Goal: Information Seeking & Learning: Learn about a topic

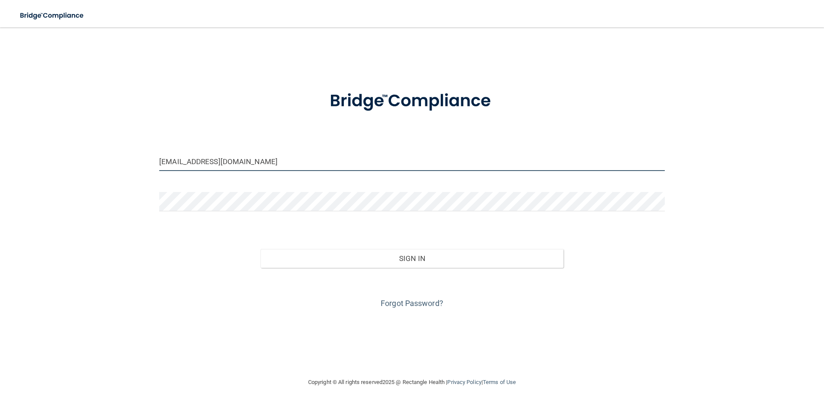
drag, startPoint x: 255, startPoint y: 166, endPoint x: 233, endPoint y: 165, distance: 21.9
click at [233, 165] on input "[EMAIL_ADDRESS][DOMAIN_NAME]" at bounding box center [411, 161] width 505 height 19
click at [255, 163] on input "[EMAIL_ADDRESS][DOMAIN_NAME]" at bounding box center [411, 161] width 505 height 19
drag, startPoint x: 251, startPoint y: 162, endPoint x: 153, endPoint y: 160, distance: 98.7
click at [153, 160] on div "[EMAIL_ADDRESS][DOMAIN_NAME]" at bounding box center [412, 165] width 518 height 26
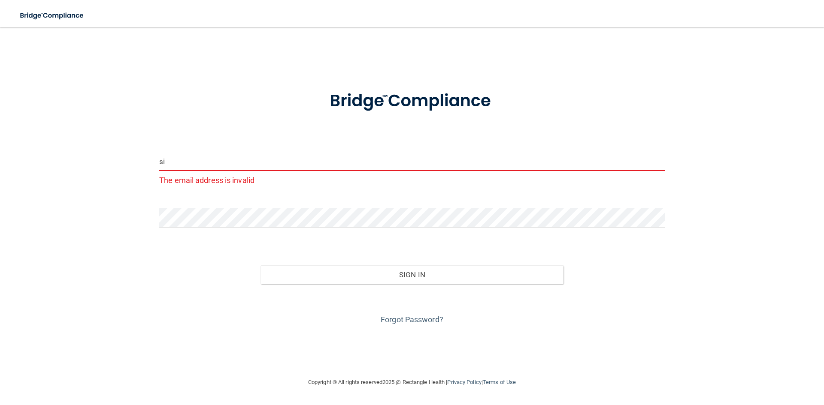
type input "[EMAIL_ADDRESS][DOMAIN_NAME]"
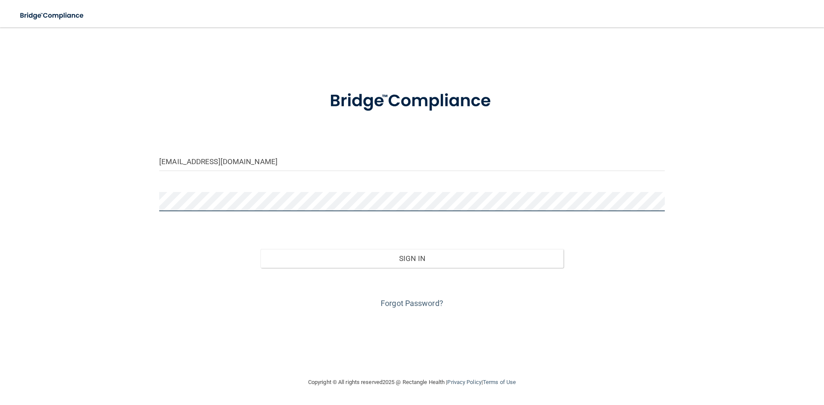
click at [120, 196] on div "simcoecarol_ann@hotmail.com Invalid email/password. You don't have permission t…" at bounding box center [411, 202] width 789 height 333
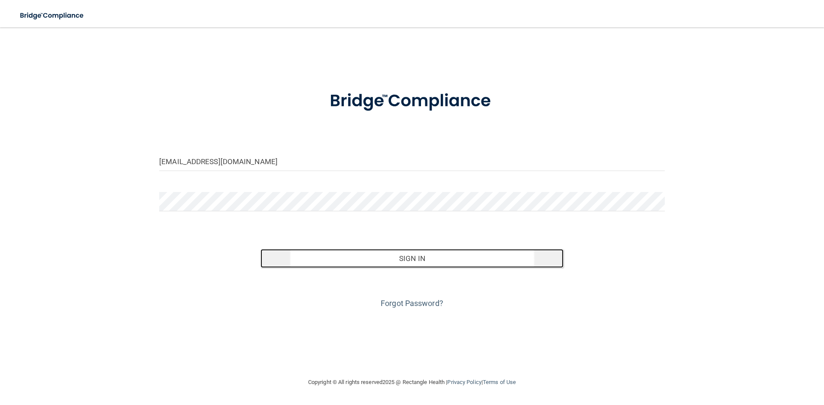
click at [416, 263] on button "Sign In" at bounding box center [411, 258] width 303 height 19
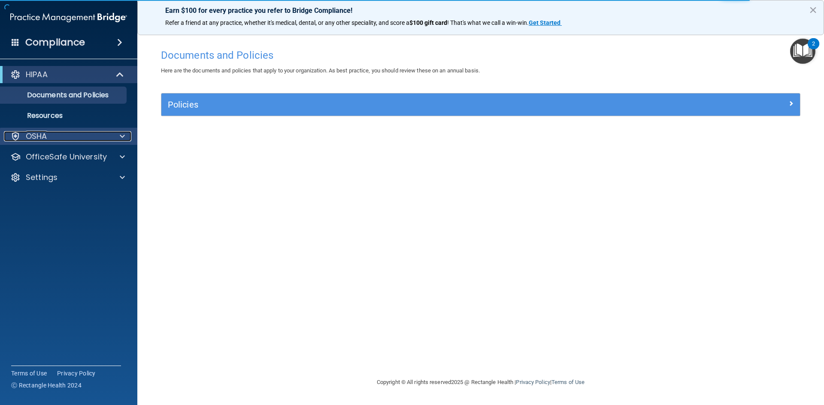
click at [98, 136] on div "OSHA" at bounding box center [57, 136] width 106 height 10
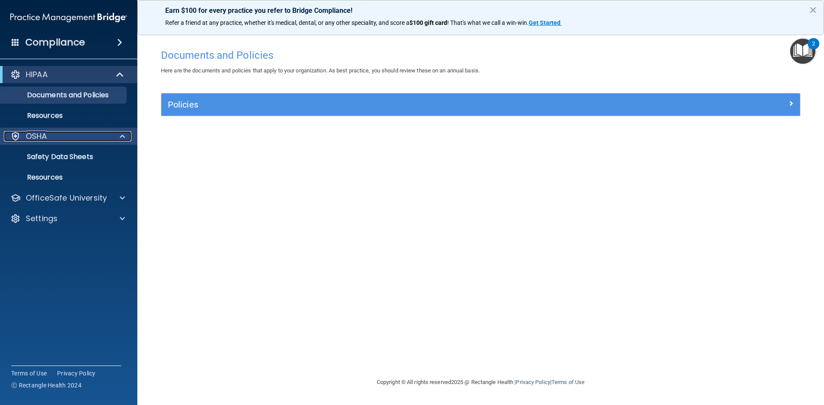
click at [98, 136] on div "OSHA" at bounding box center [57, 136] width 106 height 10
click at [113, 135] on div at bounding box center [120, 136] width 21 height 10
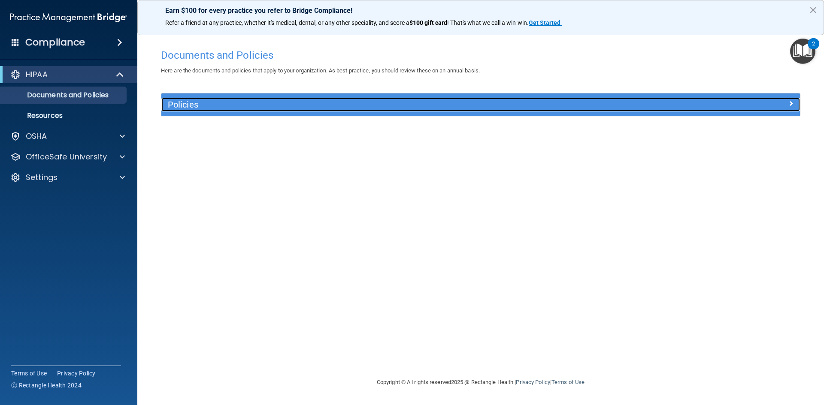
click at [186, 108] on h5 "Policies" at bounding box center [401, 104] width 466 height 9
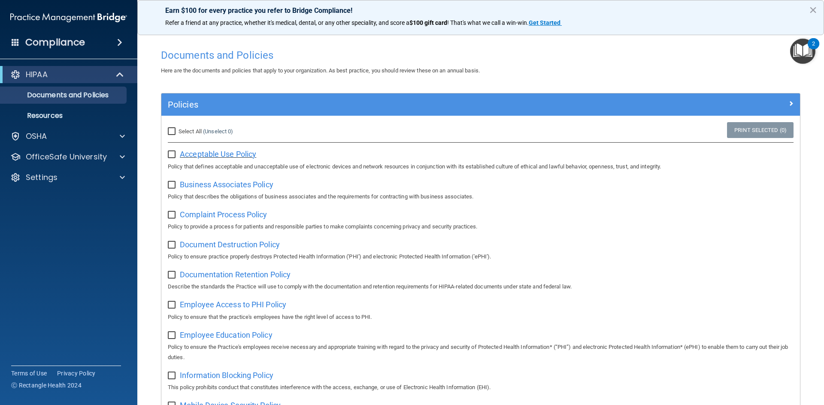
click at [240, 154] on span "Acceptable Use Policy" at bounding box center [218, 154] width 76 height 9
click at [59, 140] on div "OSHA" at bounding box center [57, 136] width 106 height 10
click at [63, 153] on p "Safety Data Sheets" at bounding box center [64, 157] width 117 height 9
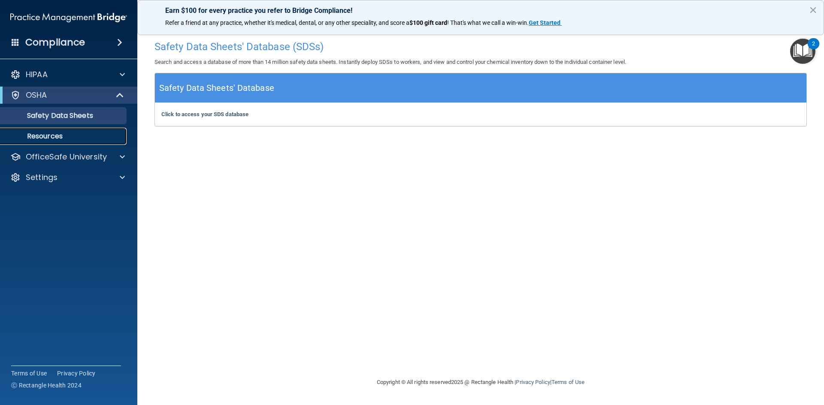
click at [55, 137] on p "Resources" at bounding box center [64, 136] width 117 height 9
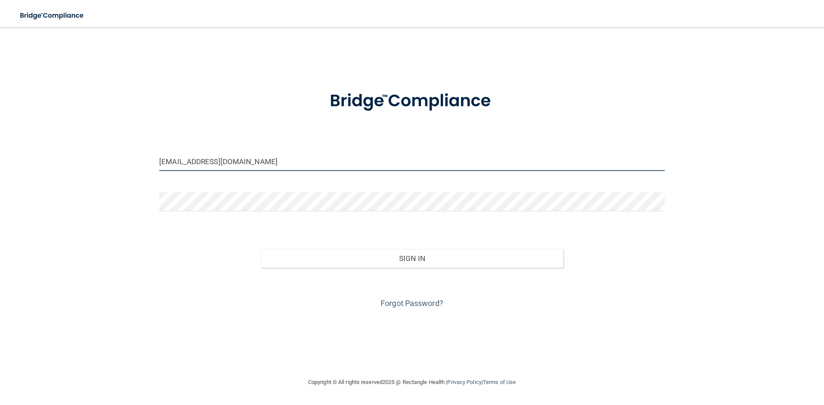
drag, startPoint x: 250, startPoint y: 164, endPoint x: 149, endPoint y: 164, distance: 101.2
click at [149, 164] on div "[EMAIL_ADDRESS][DOMAIN_NAME] Invalid email/password. You don't have permission …" at bounding box center [411, 202] width 789 height 333
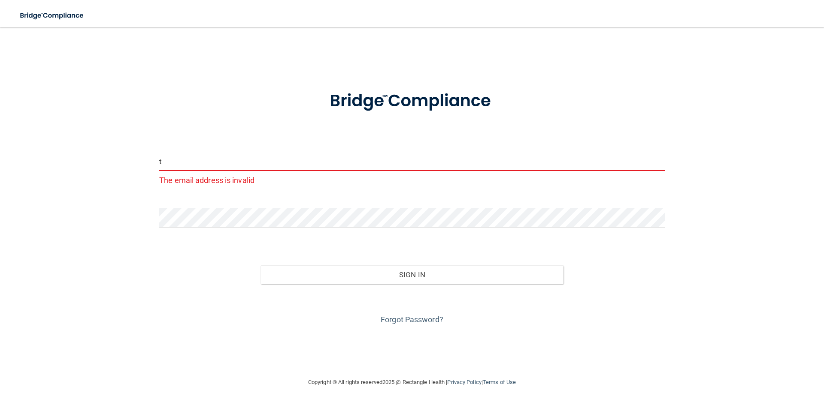
drag, startPoint x: 160, startPoint y: 160, endPoint x: 147, endPoint y: 160, distance: 13.7
click at [147, 160] on div "t The email address is invalid Invalid email/password. You don't have permissio…" at bounding box center [411, 202] width 789 height 333
type input "[EMAIL_ADDRESS][DOMAIN_NAME]"
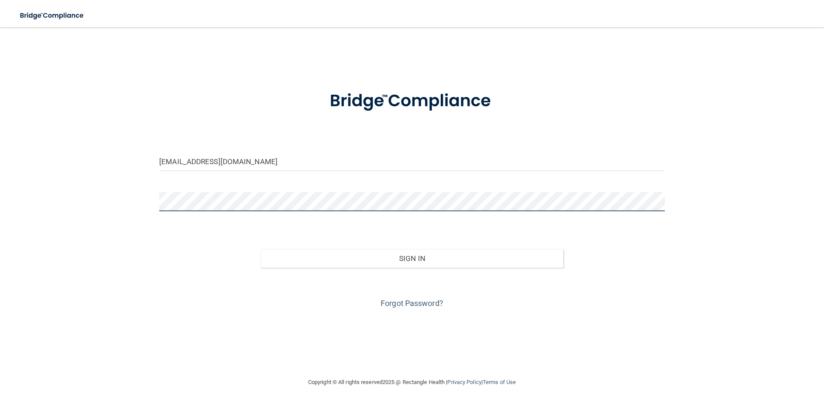
click at [103, 202] on div "[EMAIL_ADDRESS][DOMAIN_NAME] Invalid email/password. You don't have permission …" at bounding box center [411, 202] width 789 height 333
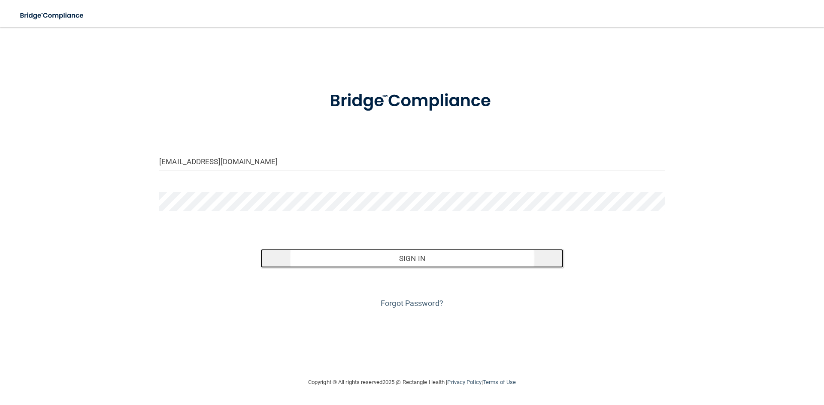
click at [420, 261] on button "Sign In" at bounding box center [411, 258] width 303 height 19
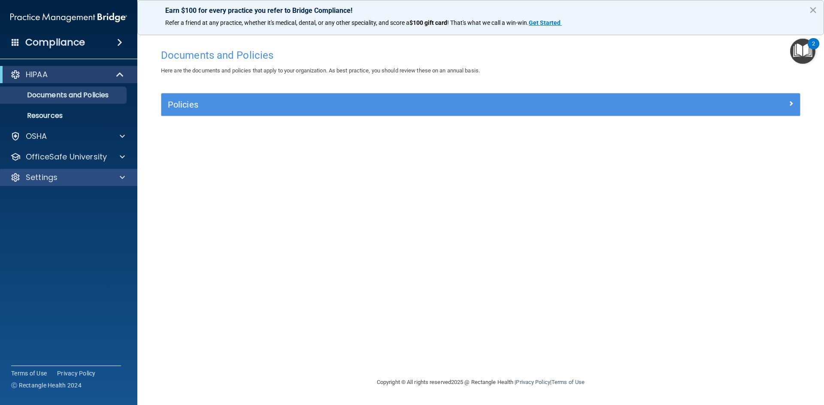
click at [123, 172] on div "Settings" at bounding box center [69, 177] width 138 height 17
click at [122, 176] on span at bounding box center [122, 177] width 5 height 10
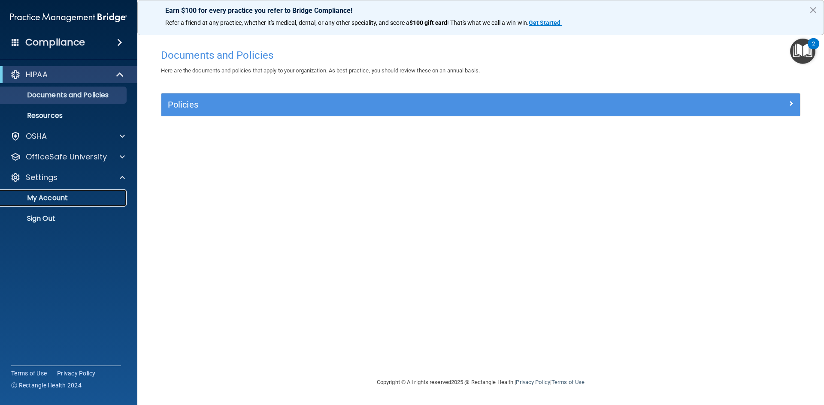
click at [60, 200] on p "My Account" at bounding box center [64, 198] width 117 height 9
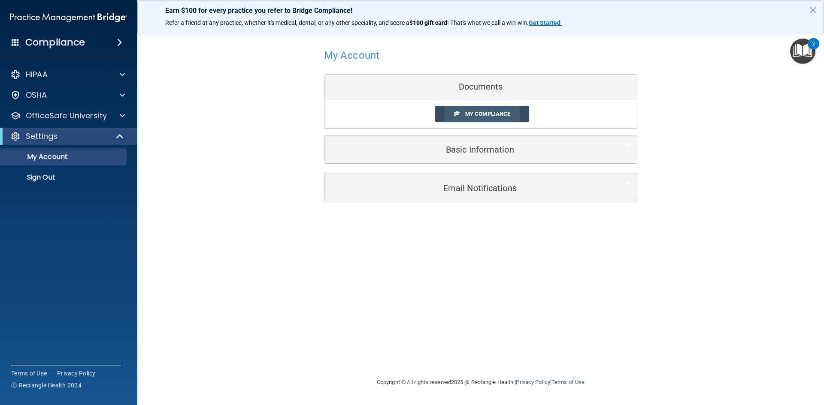
click at [469, 113] on span "My Compliance" at bounding box center [487, 114] width 45 height 6
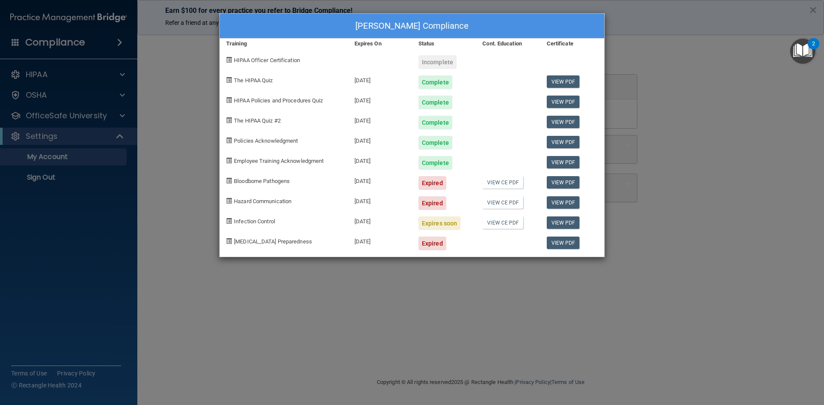
drag, startPoint x: 325, startPoint y: 177, endPoint x: 254, endPoint y: 343, distance: 181.0
click at [246, 341] on div "Carol Anne Moore's Compliance Training Expires On Status Cont. Education Certif…" at bounding box center [412, 202] width 824 height 405
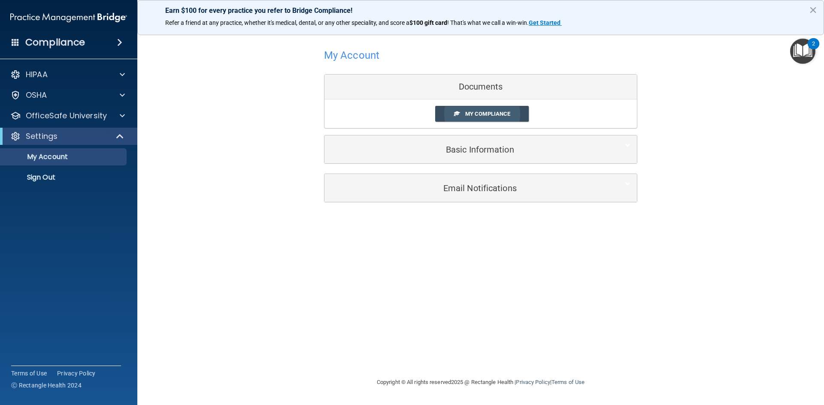
click at [500, 112] on span "My Compliance" at bounding box center [487, 114] width 45 height 6
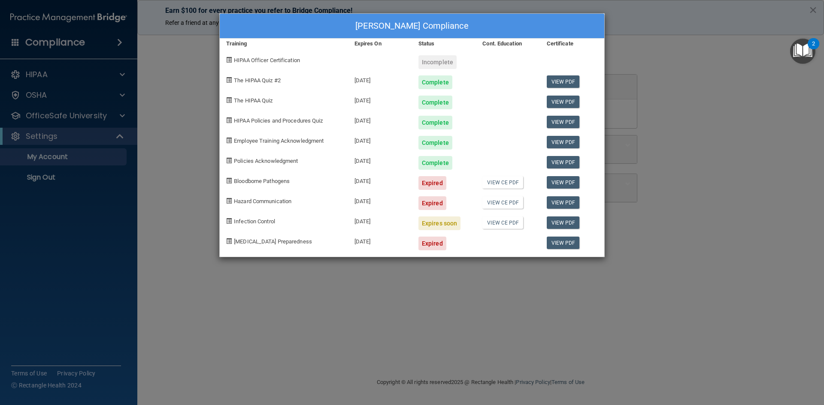
click at [287, 180] on span "Bloodborne Pathogens" at bounding box center [262, 181] width 56 height 6
click at [550, 182] on link "View PDF" at bounding box center [563, 182] width 33 height 12
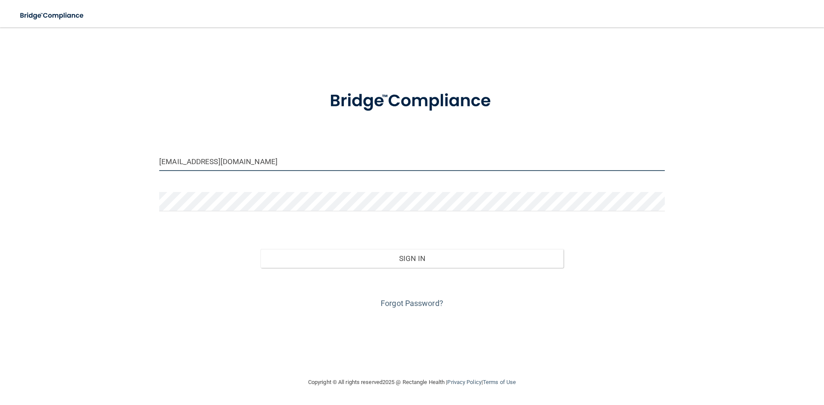
drag, startPoint x: 280, startPoint y: 165, endPoint x: 139, endPoint y: 156, distance: 141.9
click at [139, 156] on div "thesmiledoctor@verizon.net Invalid email/password. You don't have permission to…" at bounding box center [411, 202] width 789 height 333
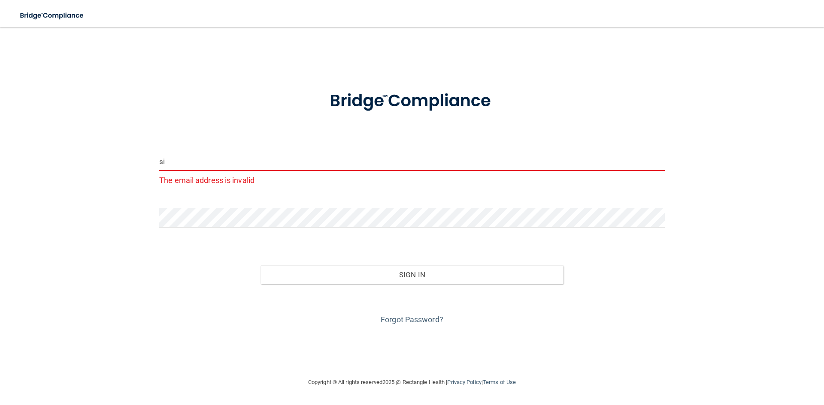
type input "[EMAIL_ADDRESS][DOMAIN_NAME]"
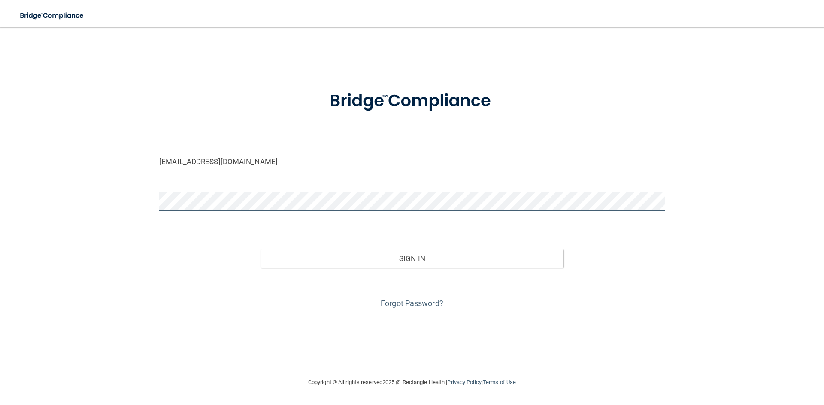
click at [109, 198] on div "simcoecarol_ann@hotmail.com Invalid email/password. You don't have permission t…" at bounding box center [411, 202] width 789 height 333
click at [260, 249] on button "Sign In" at bounding box center [411, 258] width 303 height 19
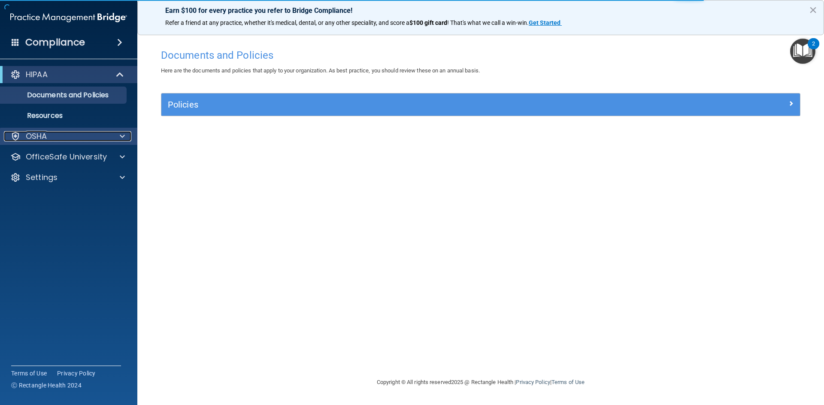
click at [64, 141] on div "OSHA" at bounding box center [57, 136] width 106 height 10
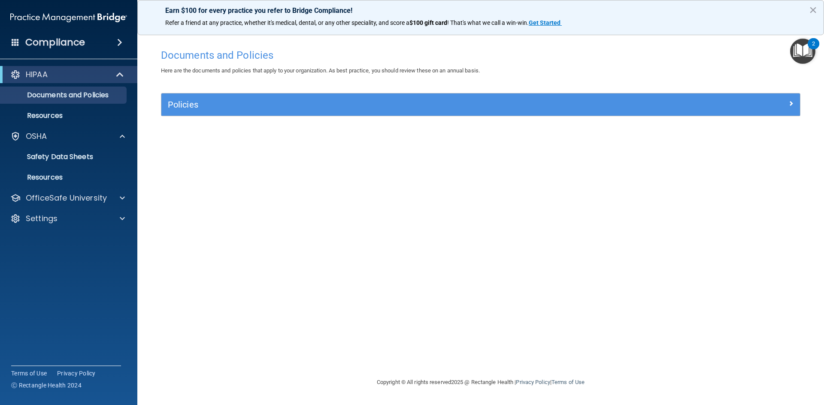
click at [84, 41] on h4 "Compliance" at bounding box center [55, 42] width 60 height 12
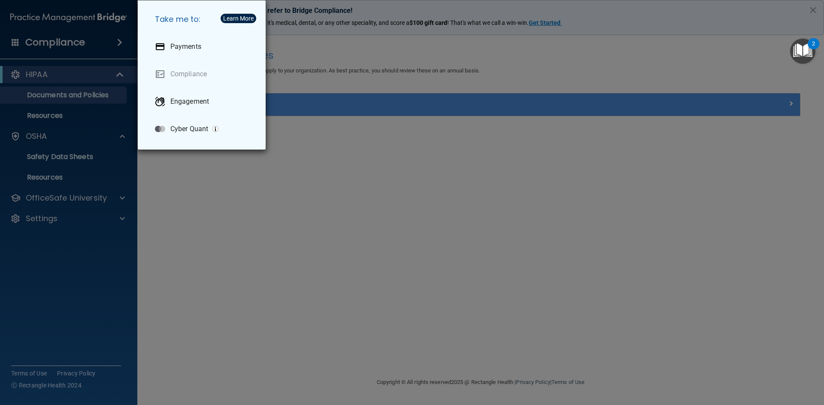
click at [807, 51] on img "Open Resource Center, 2 new notifications" at bounding box center [802, 51] width 25 height 25
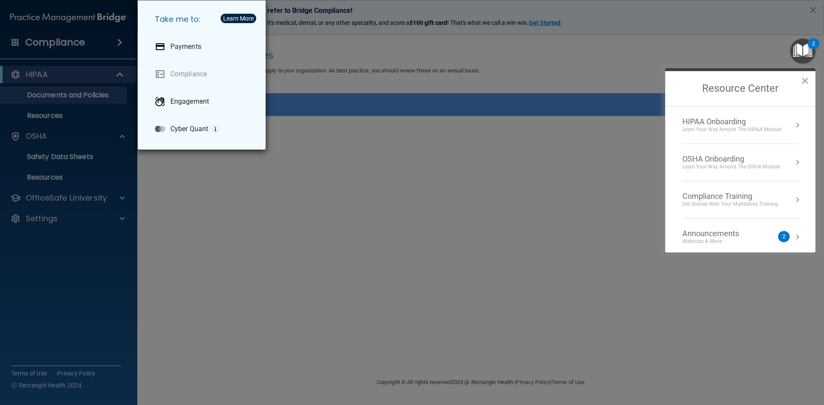
click at [727, 199] on div "Compliance Training" at bounding box center [730, 196] width 96 height 9
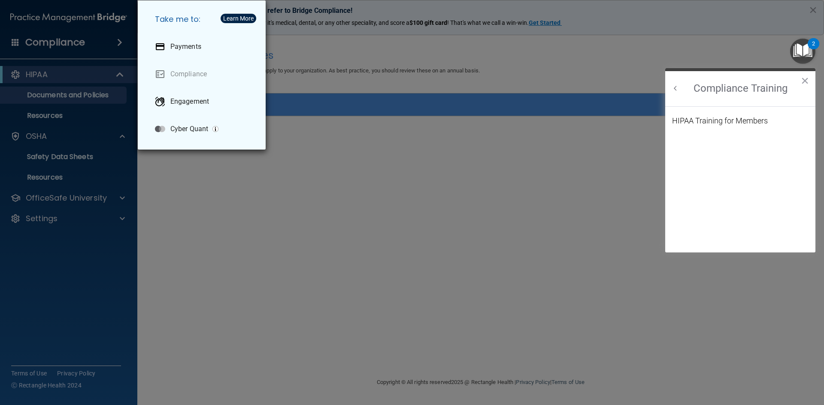
click at [674, 88] on button "Back to Resource Center Home" at bounding box center [675, 88] width 9 height 9
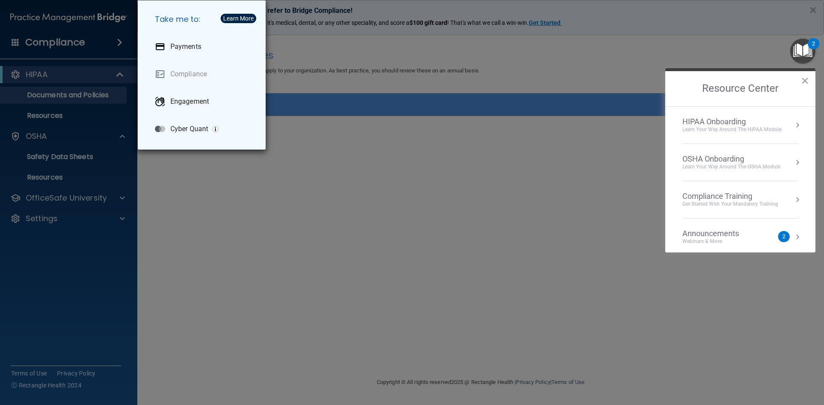
click at [760, 163] on div "OSHA Onboarding" at bounding box center [731, 158] width 98 height 9
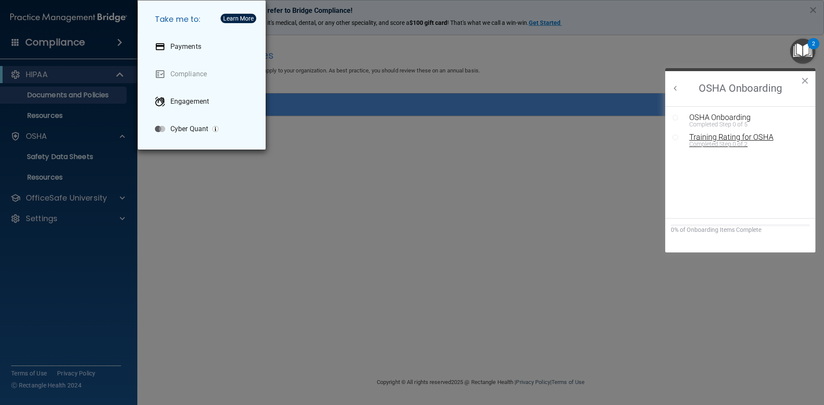
click at [728, 141] on div "Completed Step 0 of 2" at bounding box center [746, 144] width 115 height 6
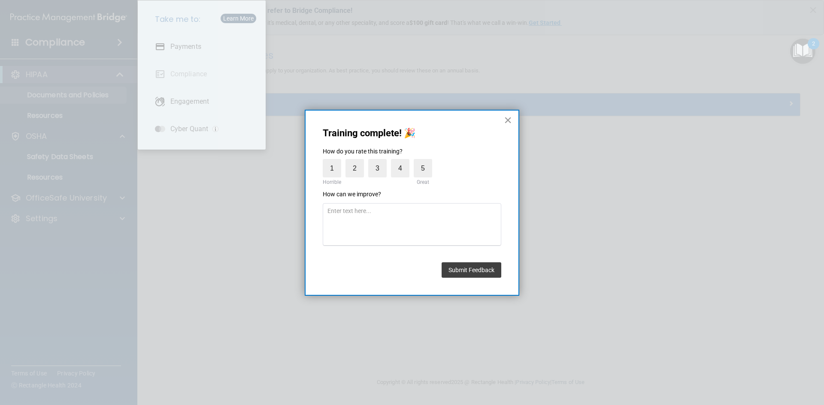
click at [509, 117] on button "×" at bounding box center [508, 120] width 8 height 14
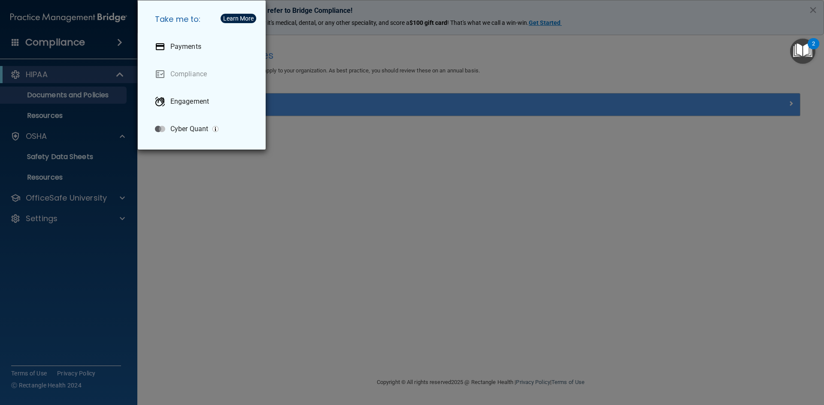
click at [305, 163] on div "Take me to: Payments Compliance Engagement Cyber Quant" at bounding box center [412, 202] width 824 height 405
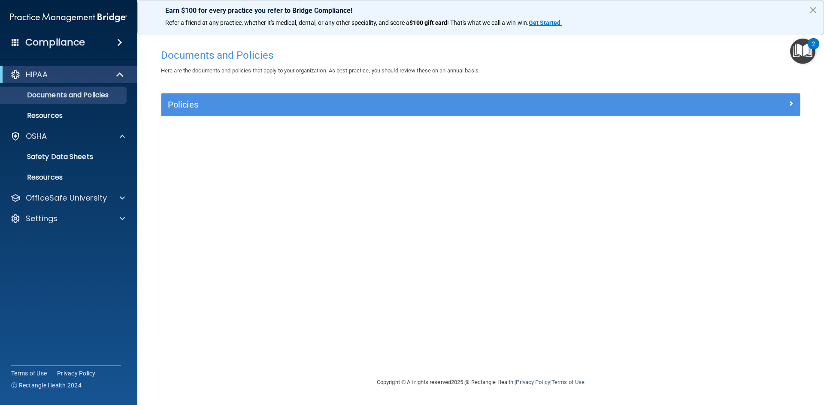
click at [800, 53] on img "Open Resource Center, 2 new notifications" at bounding box center [802, 51] width 25 height 25
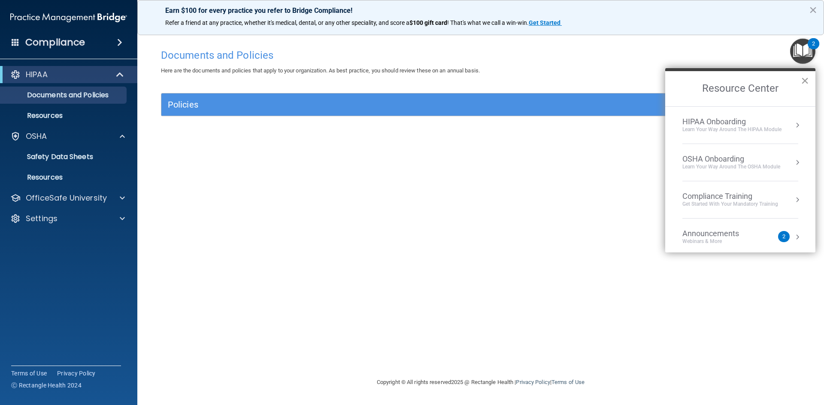
click at [805, 81] on button "×" at bounding box center [804, 81] width 8 height 14
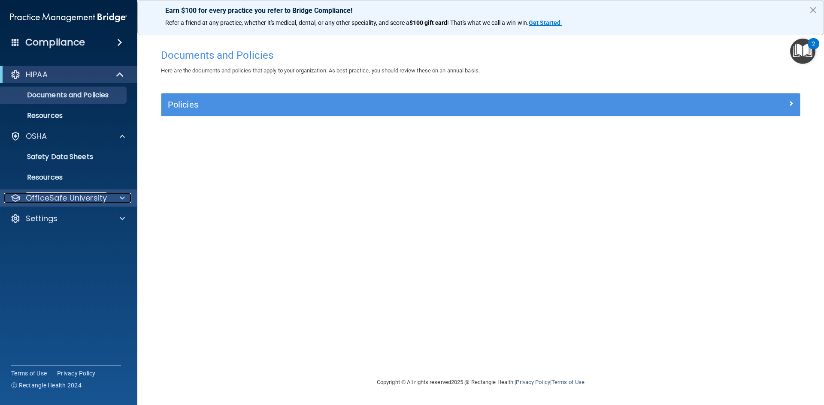
click at [123, 199] on span at bounding box center [122, 198] width 5 height 10
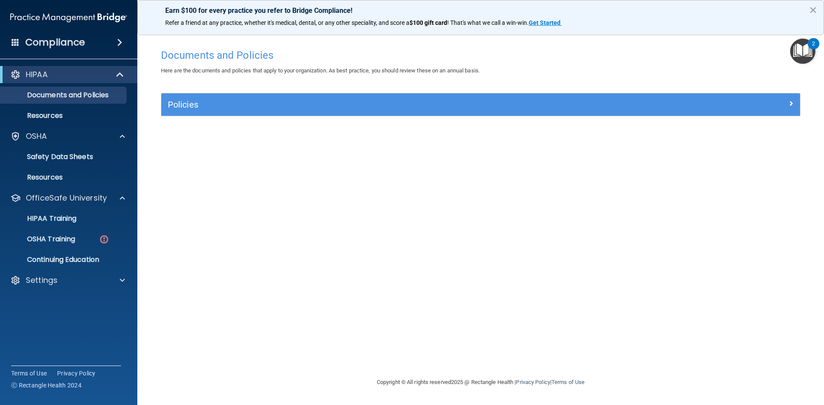
click at [223, 163] on div "Documents and Policies Here are the documents and policies that apply to your o…" at bounding box center [480, 211] width 652 height 333
click at [59, 242] on p "OSHA Training" at bounding box center [40, 239] width 69 height 9
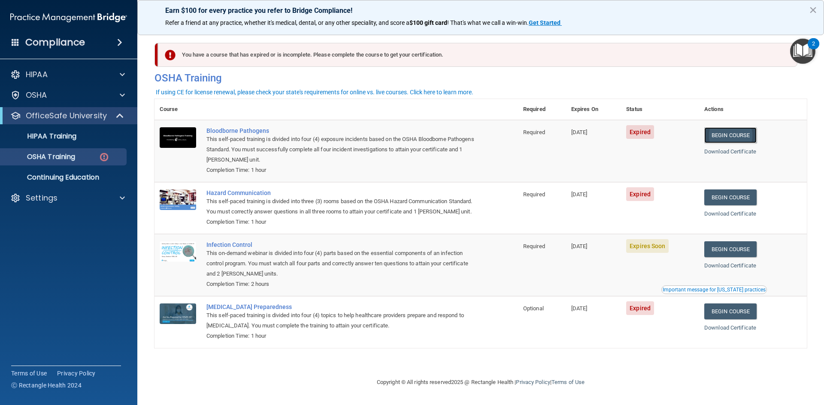
click at [753, 132] on link "Begin Course" at bounding box center [730, 135] width 52 height 16
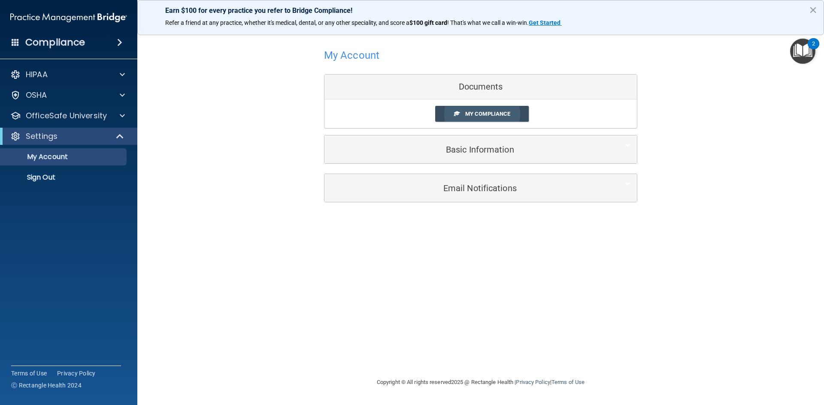
click at [482, 115] on span "My Compliance" at bounding box center [487, 114] width 45 height 6
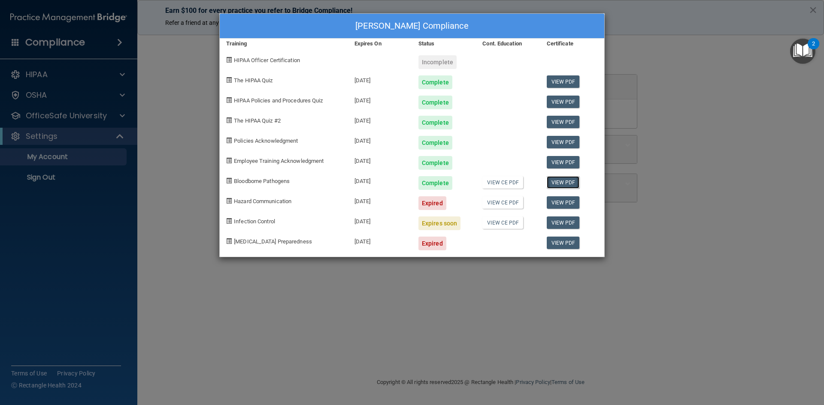
click at [559, 179] on link "View PDF" at bounding box center [563, 182] width 33 height 12
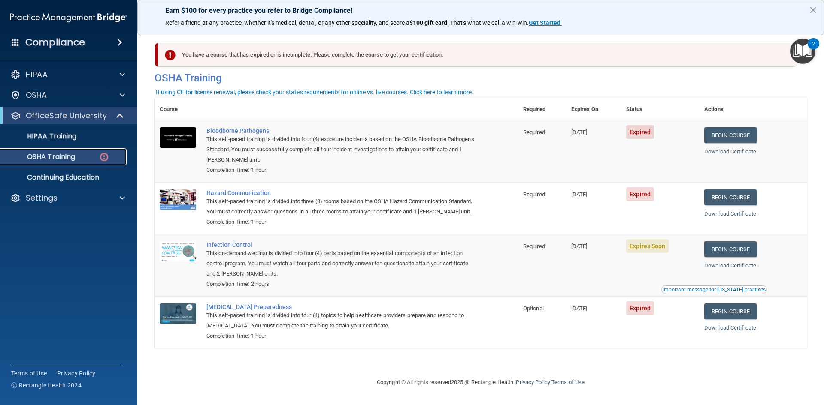
click at [64, 157] on p "OSHA Training" at bounding box center [40, 157] width 69 height 9
click at [739, 200] on link "Begin Course" at bounding box center [730, 198] width 52 height 16
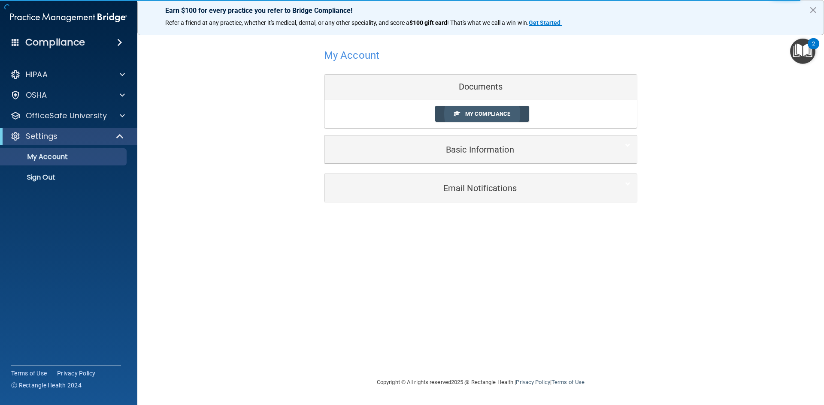
click at [467, 112] on span "My Compliance" at bounding box center [487, 114] width 45 height 6
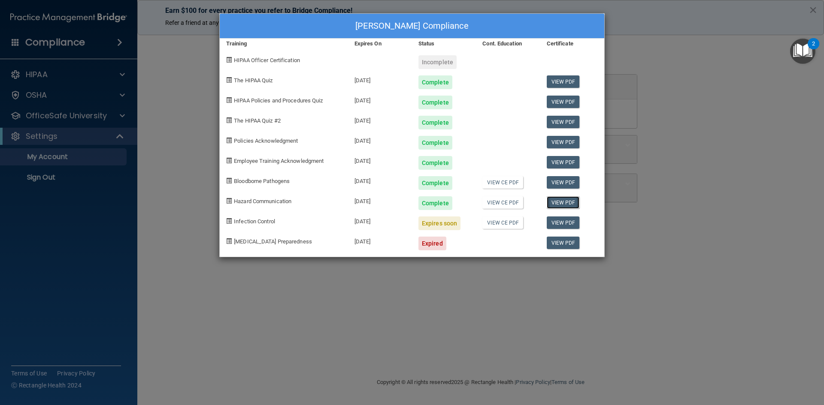
click at [561, 199] on link "View PDF" at bounding box center [563, 202] width 33 height 12
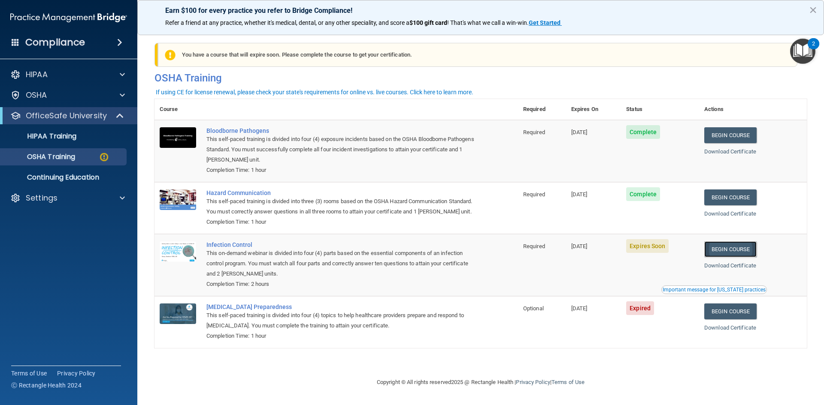
click at [743, 257] on link "Begin Course" at bounding box center [730, 250] width 52 height 16
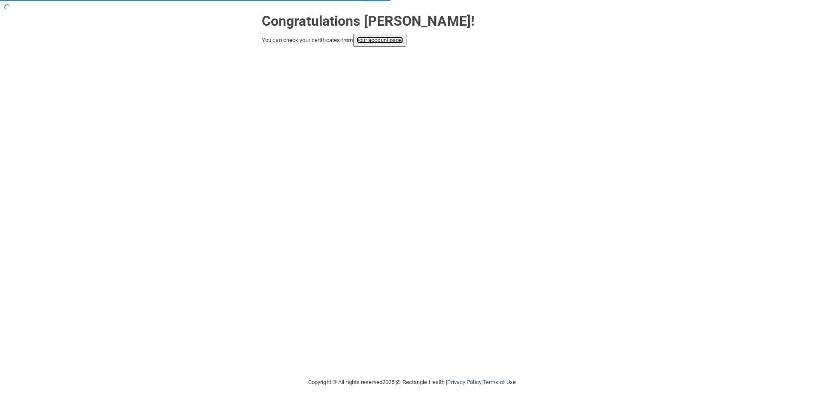
click at [391, 39] on link "your account page!" at bounding box center [379, 40] width 47 height 6
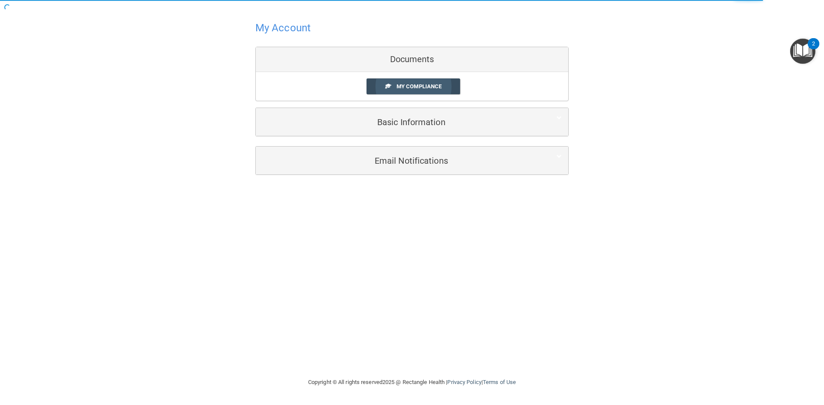
click at [399, 87] on span "My Compliance" at bounding box center [418, 86] width 45 height 6
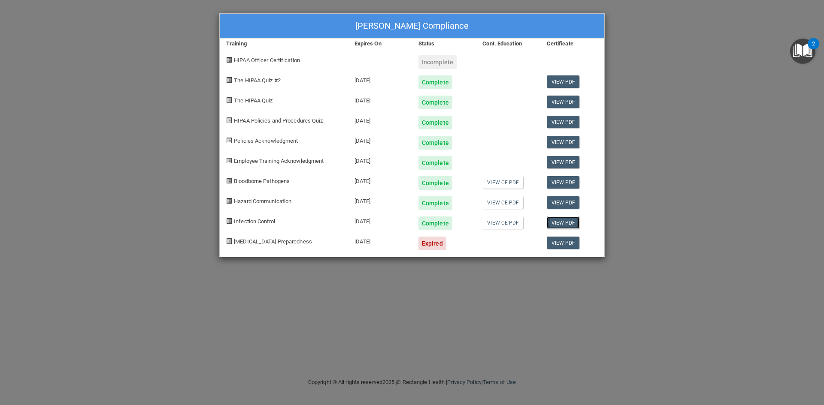
click at [562, 219] on link "View PDF" at bounding box center [563, 223] width 33 height 12
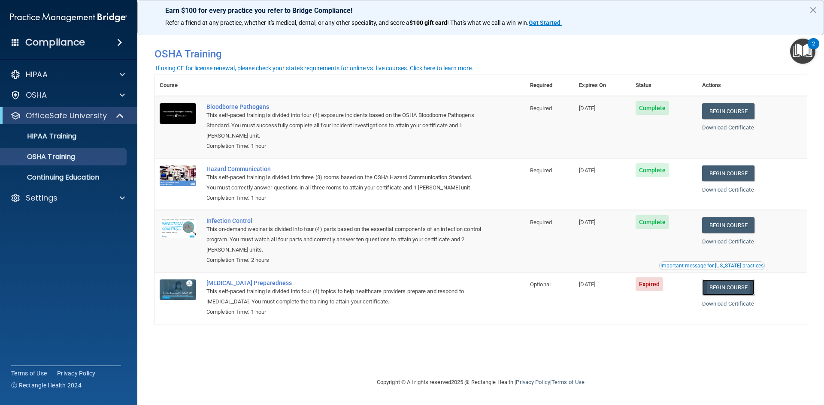
click at [734, 288] on link "Begin Course" at bounding box center [728, 288] width 52 height 16
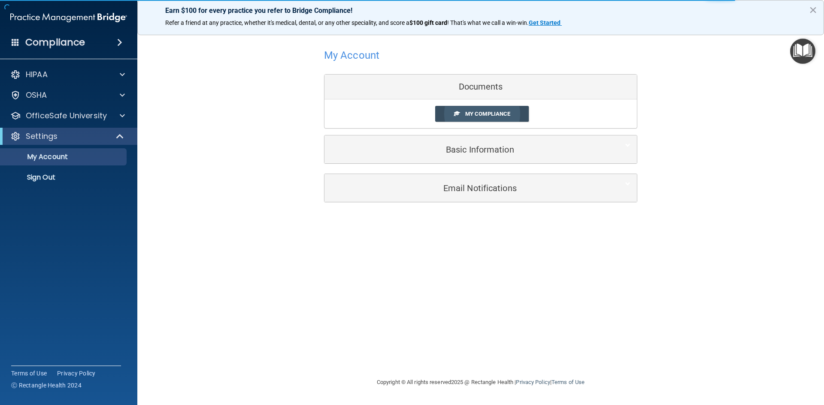
click at [451, 116] on link "My Compliance" at bounding box center [482, 114] width 94 height 16
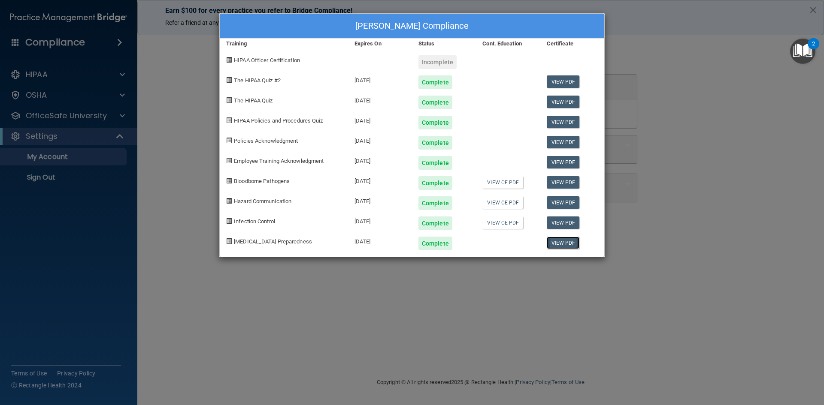
click at [556, 245] on link "View PDF" at bounding box center [563, 243] width 33 height 12
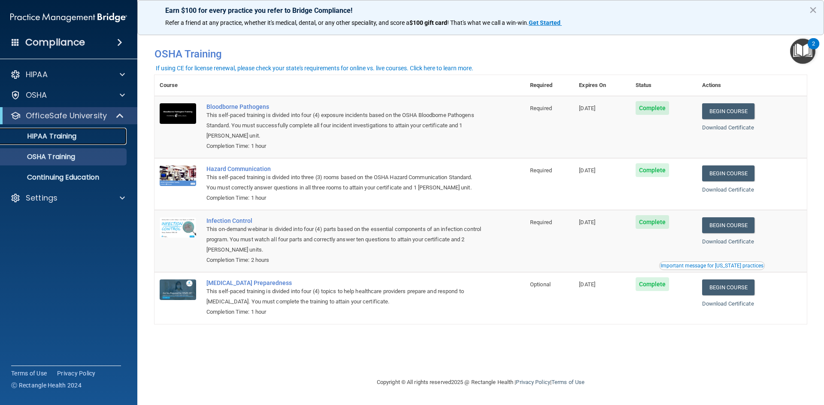
click at [41, 134] on p "HIPAA Training" at bounding box center [41, 136] width 71 height 9
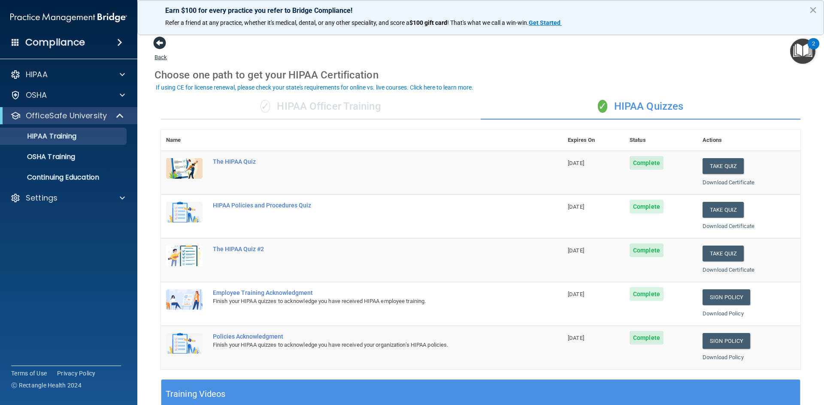
click at [161, 41] on span at bounding box center [159, 42] width 13 height 13
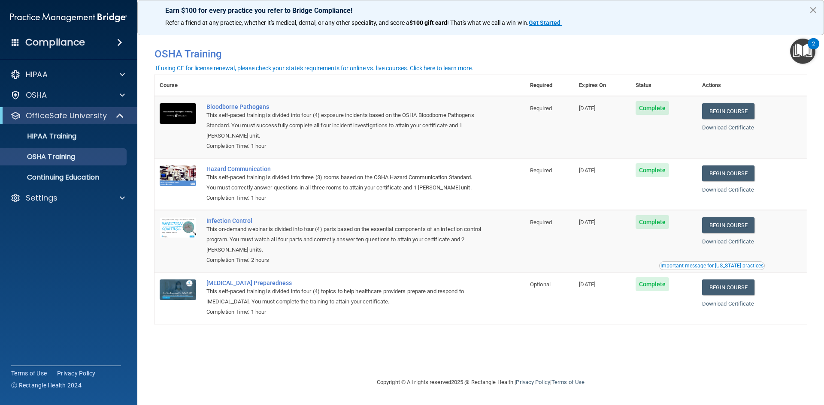
click at [811, 9] on button "×" at bounding box center [813, 10] width 8 height 14
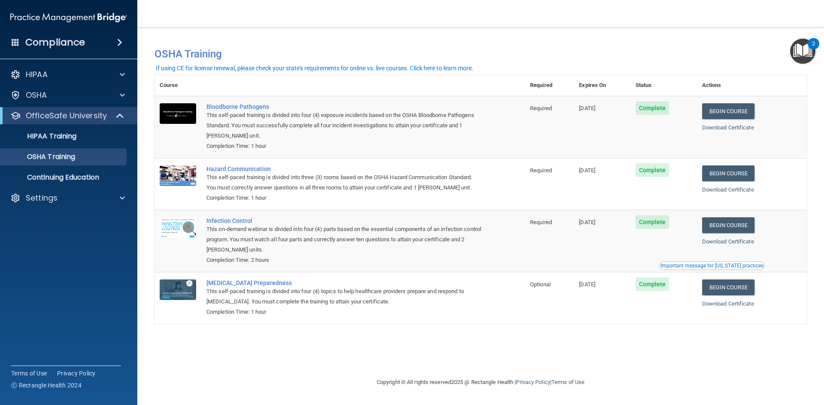
click at [118, 44] on span at bounding box center [119, 42] width 5 height 10
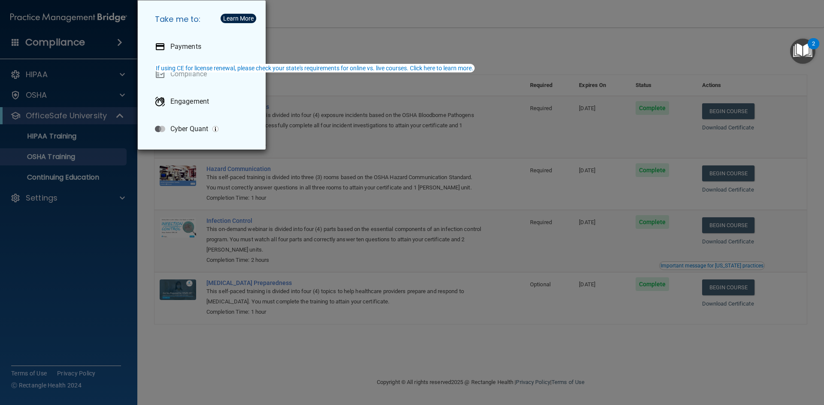
click at [118, 44] on div "Take me to: Payments Compliance Engagement Cyber Quant" at bounding box center [412, 202] width 824 height 405
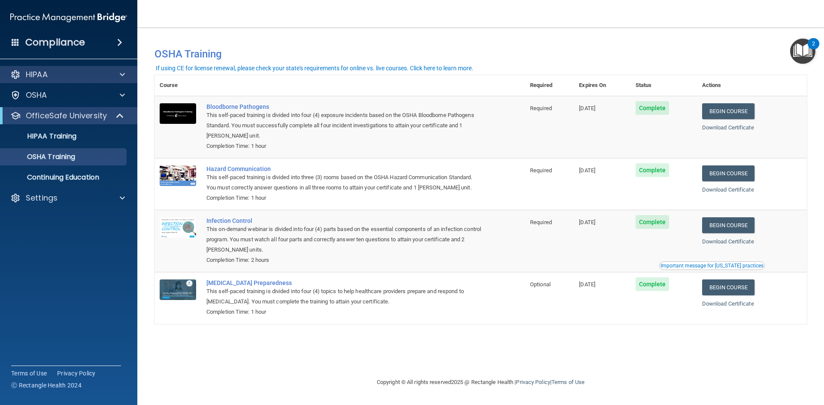
click at [60, 81] on div "HIPAA" at bounding box center [69, 74] width 138 height 17
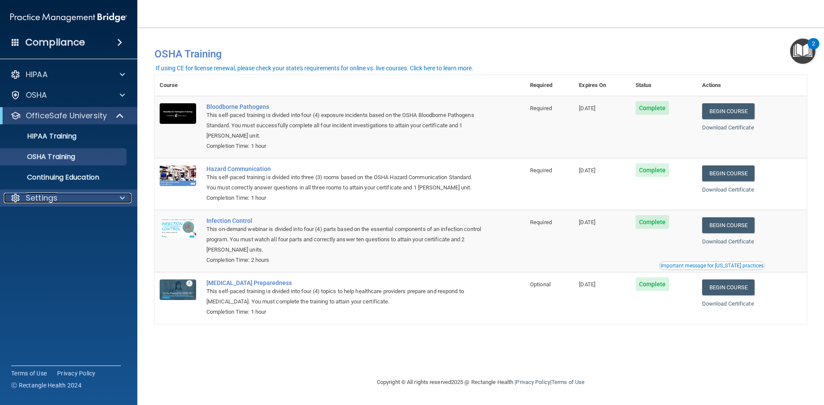
click at [56, 201] on p "Settings" at bounding box center [42, 198] width 32 height 10
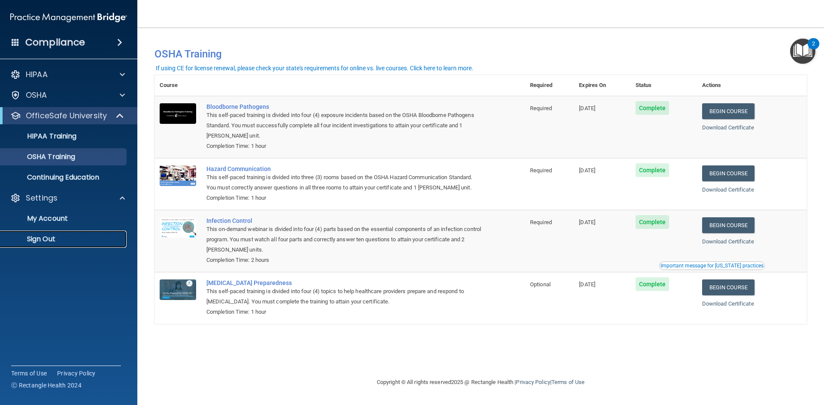
click at [49, 235] on p "Sign Out" at bounding box center [64, 239] width 117 height 9
